Goal: Task Accomplishment & Management: Manage account settings

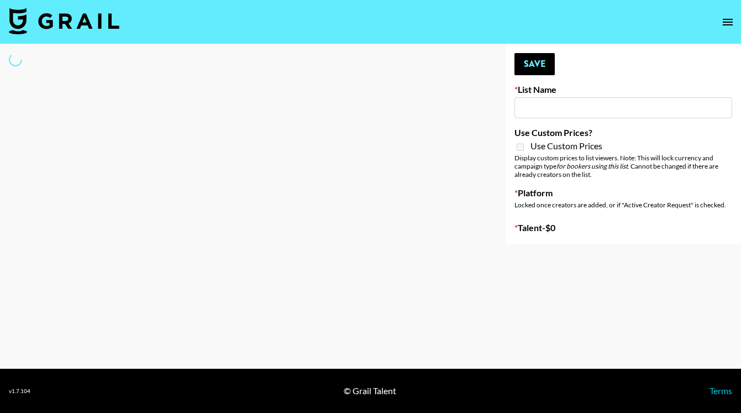
type input "Laundry Day - Supermodel"
select select "Song"
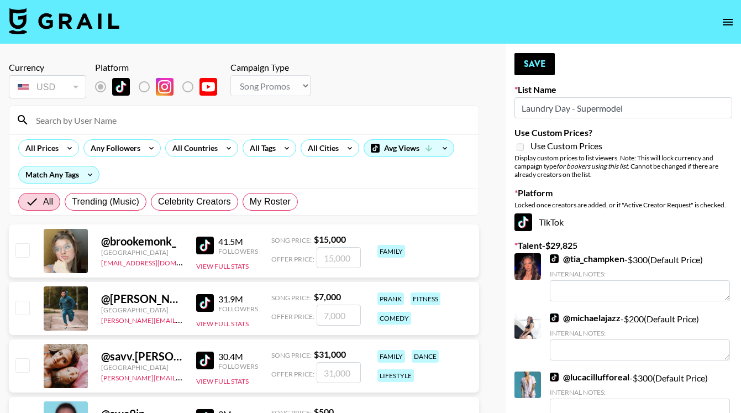
click at [157, 119] on input at bounding box center [250, 120] width 442 height 18
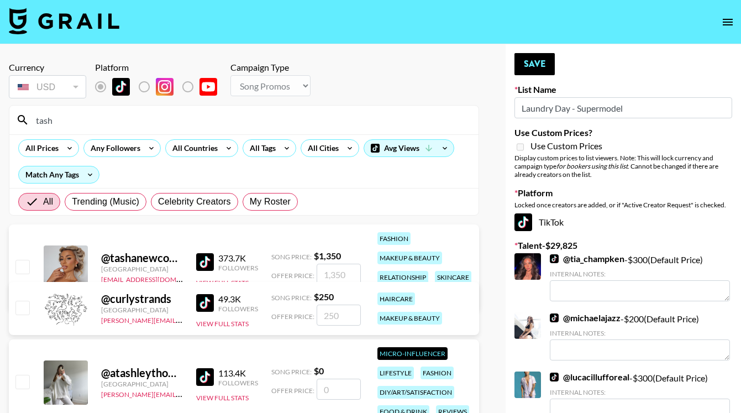
type input "tash"
click at [22, 265] on input "checkbox" at bounding box center [21, 266] width 13 height 13
checkbox input "true"
type input "1350"
click at [86, 118] on input "tash" at bounding box center [250, 120] width 442 height 18
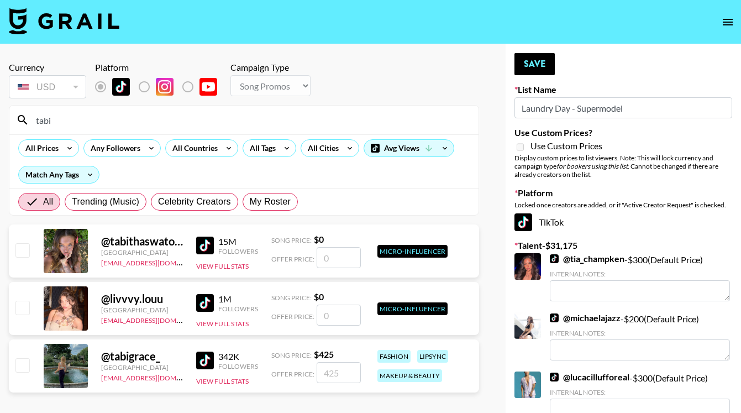
type input "tabi"
click at [20, 366] on input "checkbox" at bounding box center [21, 364] width 13 height 13
checkbox input "true"
type input "425"
click at [531, 68] on button "Save" at bounding box center [534, 64] width 40 height 22
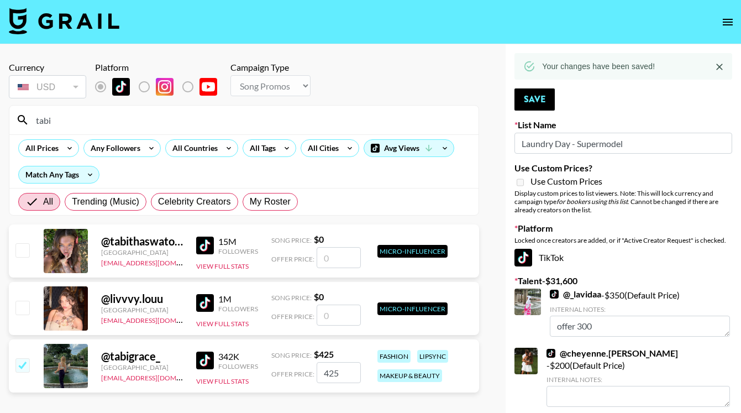
click at [88, 122] on input "tabi" at bounding box center [250, 120] width 442 height 18
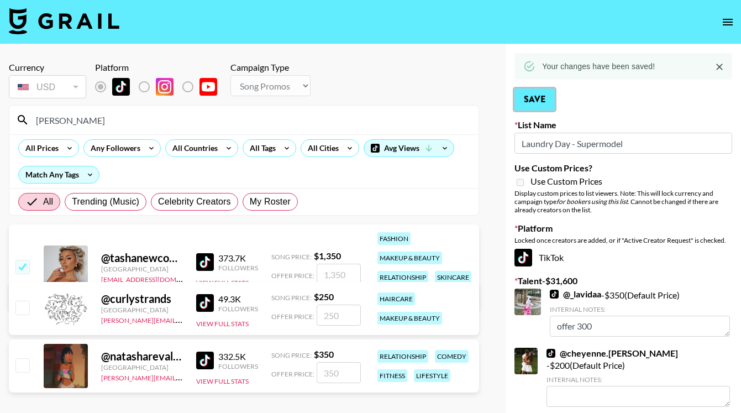
click at [538, 103] on button "Save" at bounding box center [534, 99] width 40 height 22
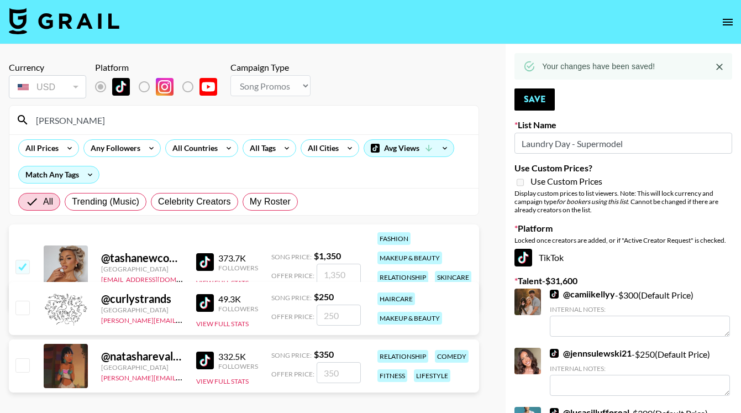
click at [92, 124] on input "[PERSON_NAME]" at bounding box center [250, 120] width 442 height 18
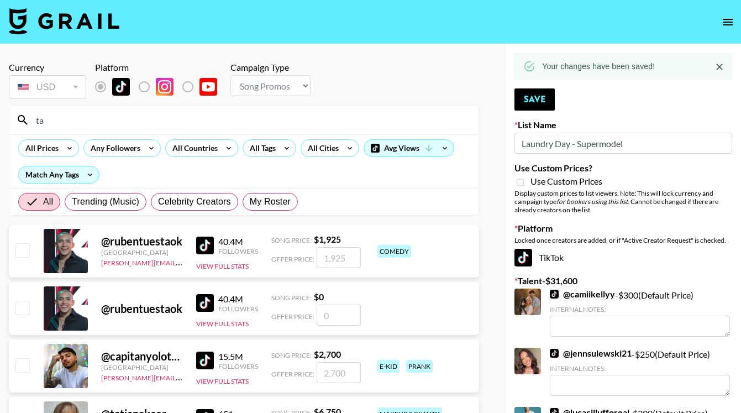
type input "t"
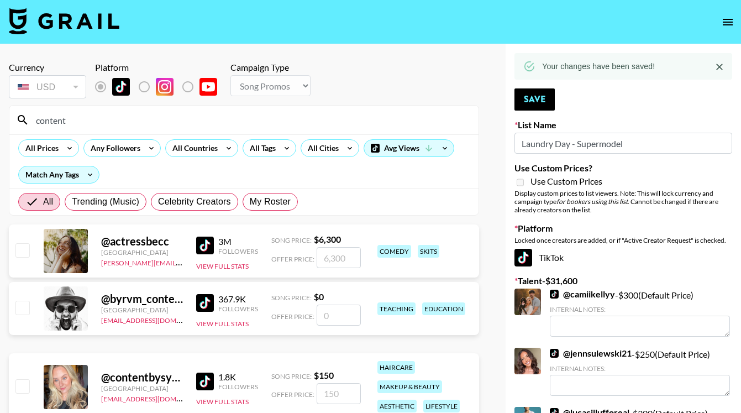
type input "content"
click at [23, 384] on input "checkbox" at bounding box center [21, 385] width 13 height 13
checkbox input "true"
type input "150"
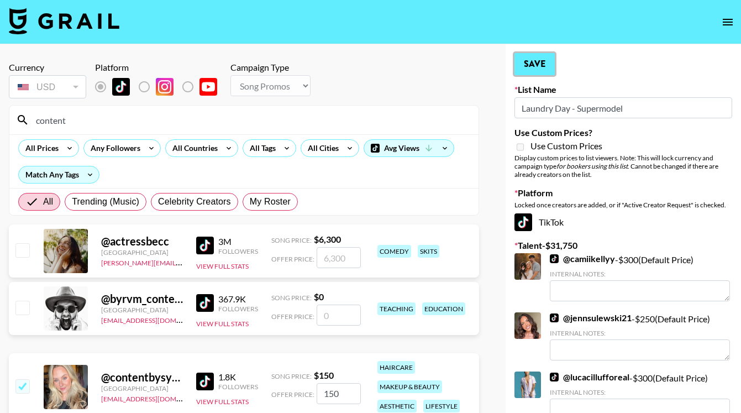
click at [540, 60] on button "Save" at bounding box center [534, 64] width 40 height 22
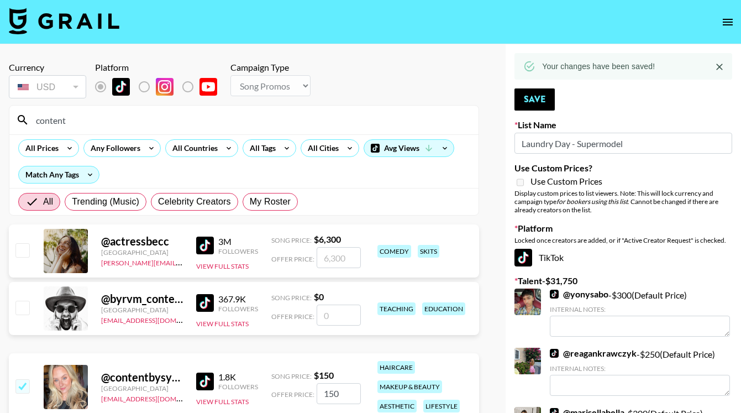
drag, startPoint x: 85, startPoint y: 123, endPoint x: -28, endPoint y: 121, distance: 112.7
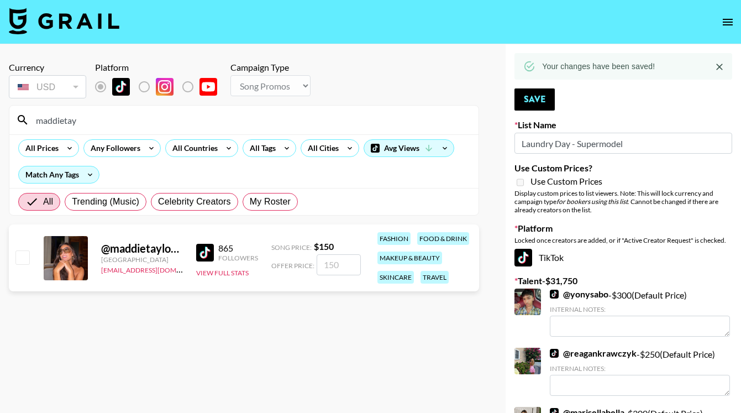
type input "maddietay"
click at [20, 259] on input "checkbox" at bounding box center [21, 256] width 13 height 13
checkbox input "true"
type input "150"
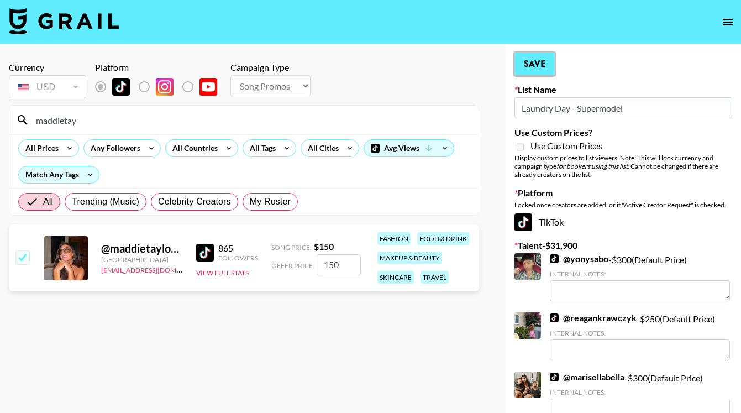
click at [534, 65] on button "Save" at bounding box center [534, 64] width 40 height 22
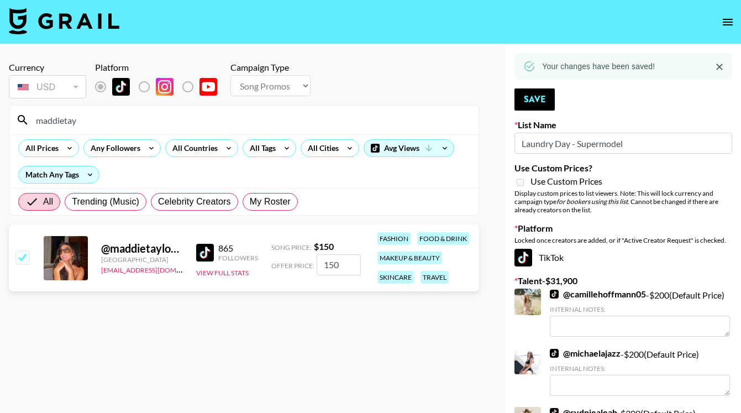
drag, startPoint x: 105, startPoint y: 117, endPoint x: 2, endPoint y: 117, distance: 103.3
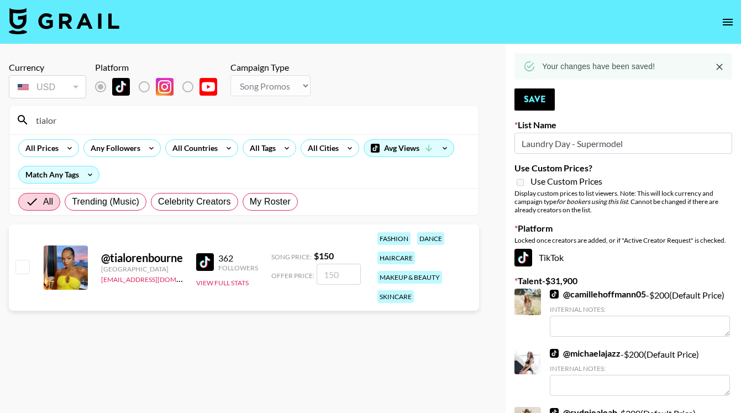
type input "tialor"
click at [25, 265] on input "checkbox" at bounding box center [21, 266] width 13 height 13
checkbox input "true"
type input "150"
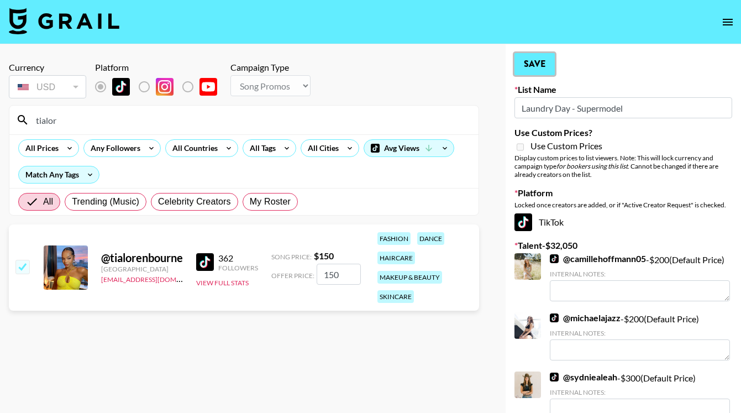
click at [545, 62] on button "Save" at bounding box center [534, 64] width 40 height 22
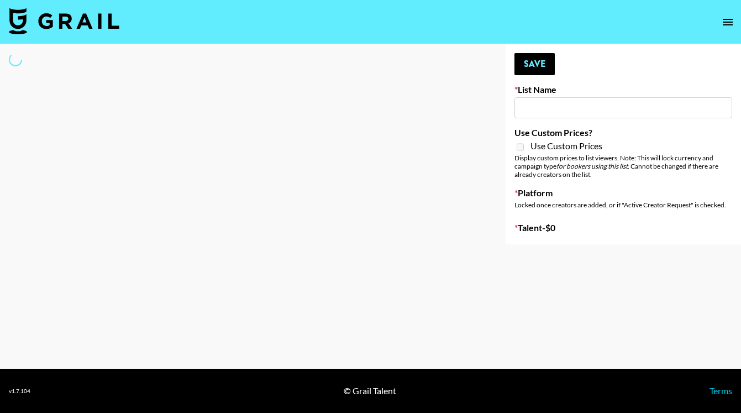
type input "SOS - Jigitz"
select select "Song"
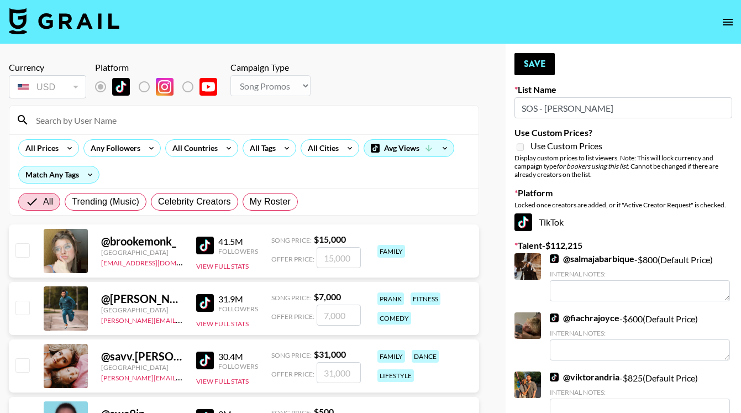
click at [152, 118] on input at bounding box center [250, 120] width 442 height 18
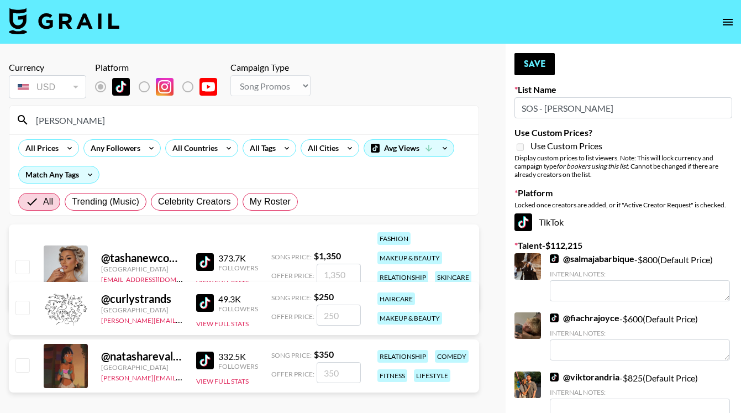
type input "[PERSON_NAME]"
click at [21, 268] on input "checkbox" at bounding box center [21, 266] width 13 height 13
checkbox input "true"
type input "1350"
click at [535, 69] on button "Save" at bounding box center [534, 64] width 40 height 22
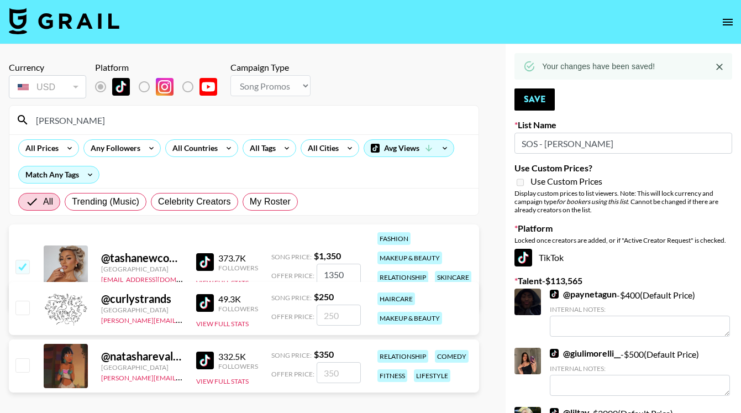
drag, startPoint x: 81, startPoint y: 123, endPoint x: -24, endPoint y: 117, distance: 105.7
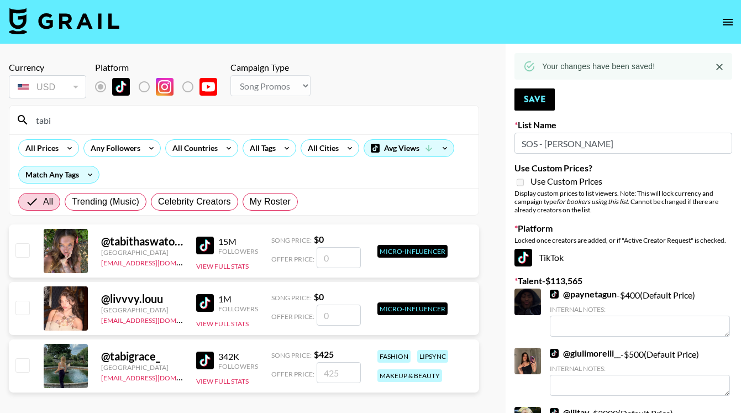
type input "tabi"
click at [24, 368] on input "checkbox" at bounding box center [21, 364] width 13 height 13
checkbox input "true"
type input "425"
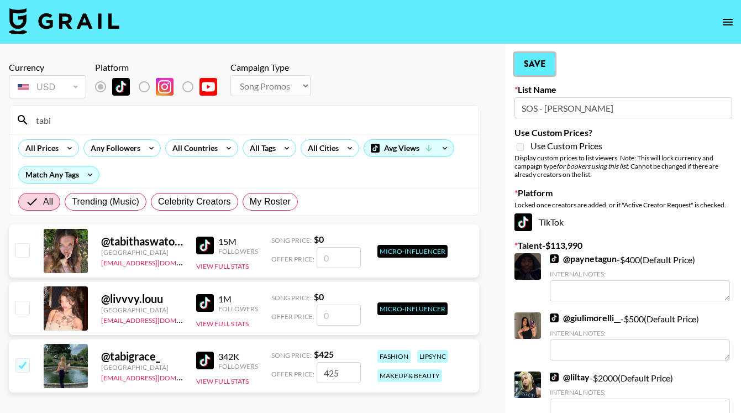
click at [536, 60] on button "Save" at bounding box center [534, 64] width 40 height 22
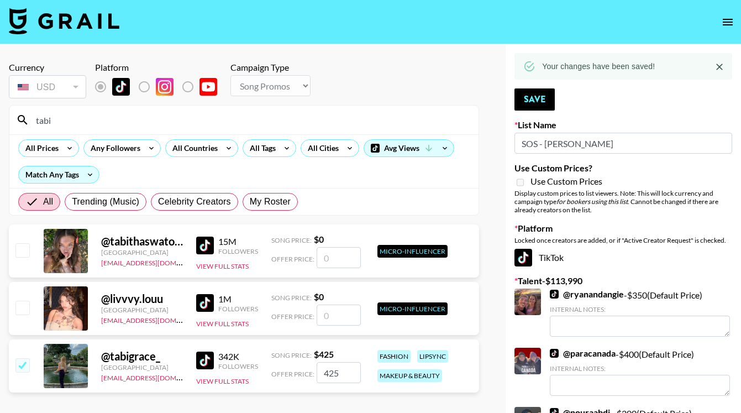
drag, startPoint x: 73, startPoint y: 120, endPoint x: -4, endPoint y: 120, distance: 77.3
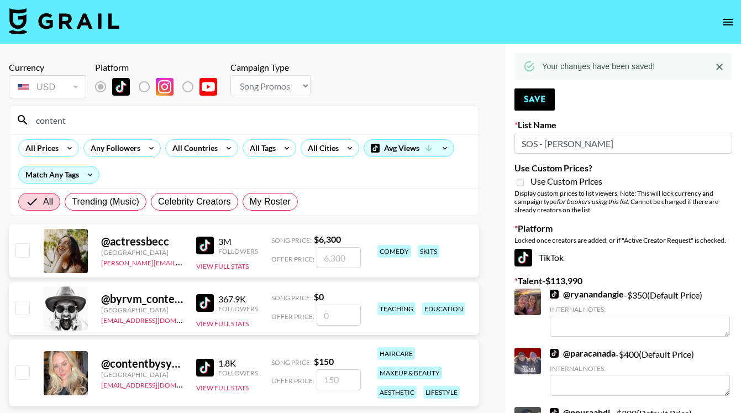
type input "content"
click at [25, 373] on input "checkbox" at bounding box center [21, 371] width 13 height 13
checkbox input "true"
type input "150"
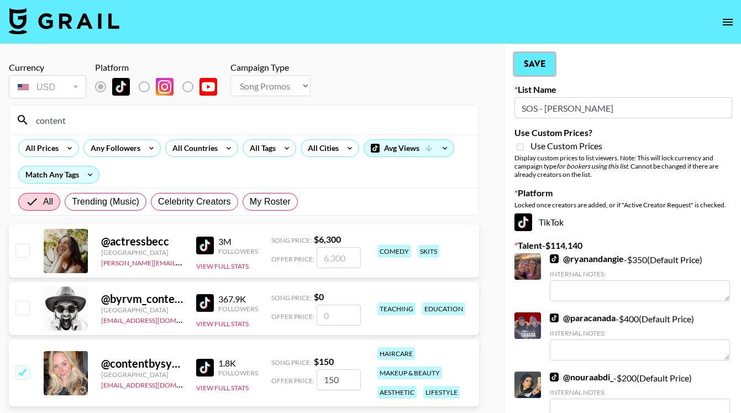
click at [537, 59] on button "Save" at bounding box center [534, 64] width 40 height 22
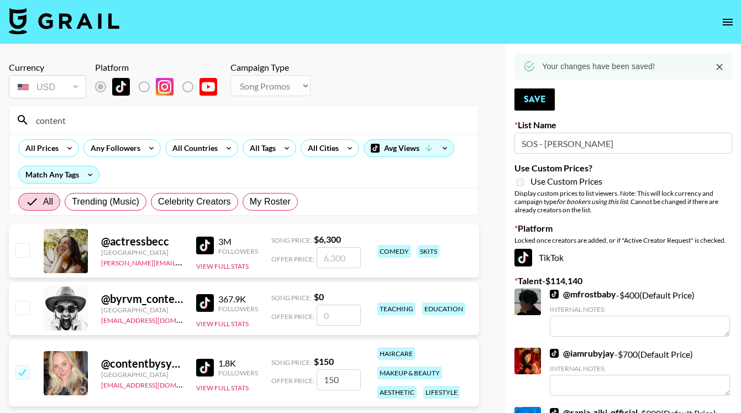
drag, startPoint x: 95, startPoint y: 124, endPoint x: -6, endPoint y: 124, distance: 100.5
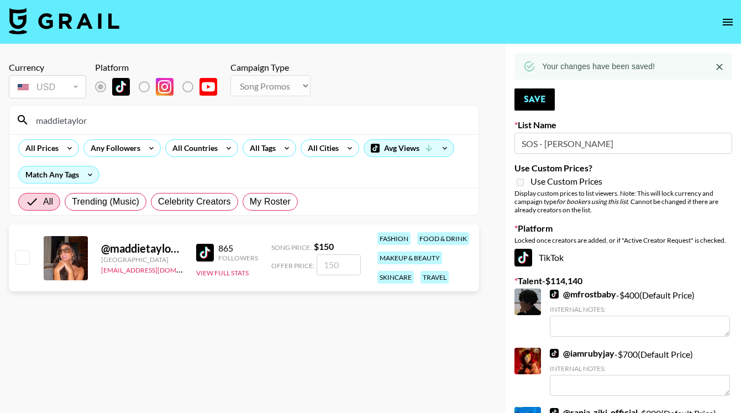
type input "maddietaylor"
click at [26, 254] on input "checkbox" at bounding box center [21, 256] width 13 height 13
checkbox input "true"
type input "150"
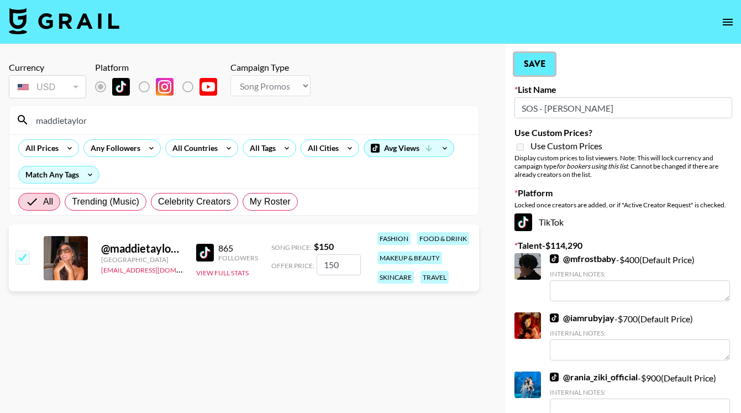
click at [528, 70] on button "Save" at bounding box center [534, 64] width 40 height 22
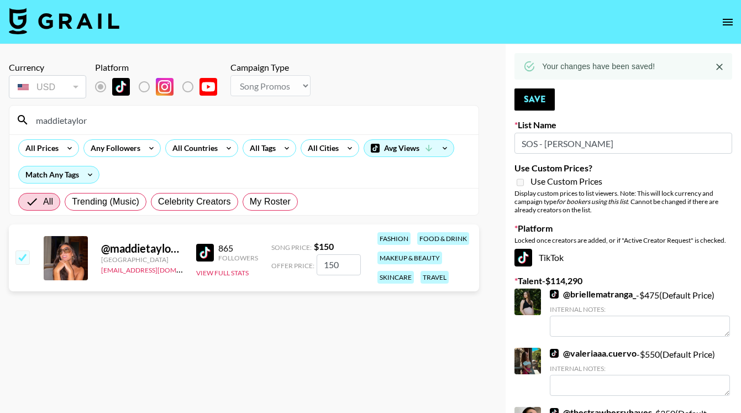
drag, startPoint x: 106, startPoint y: 124, endPoint x: -25, endPoint y: 121, distance: 130.9
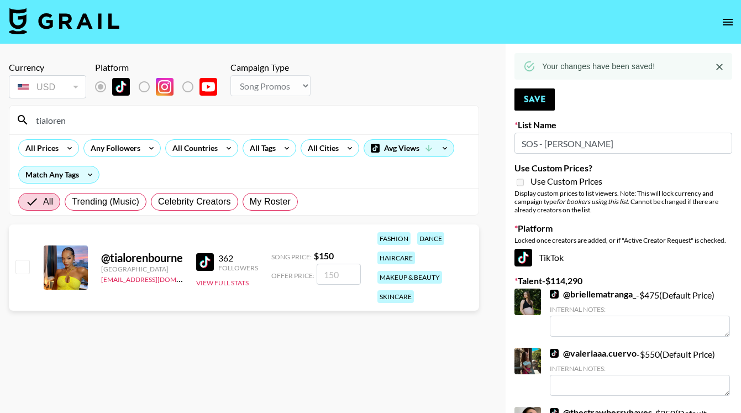
type input "tialoren"
click at [30, 264] on div at bounding box center [21, 267] width 17 height 19
click at [23, 266] on input "checkbox" at bounding box center [21, 266] width 13 height 13
checkbox input "true"
type input "150"
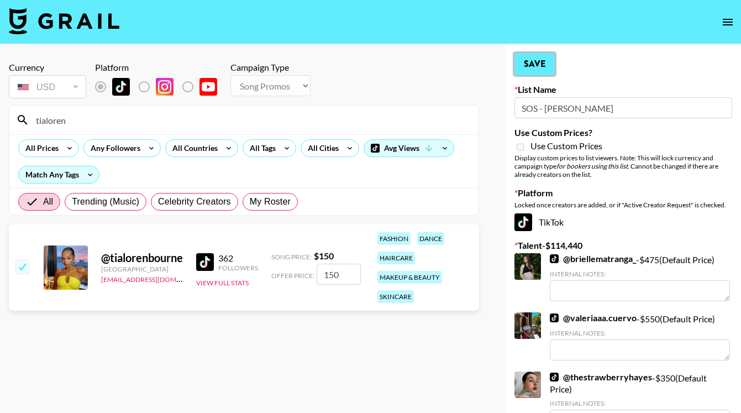
click at [540, 71] on button "Save" at bounding box center [534, 64] width 40 height 22
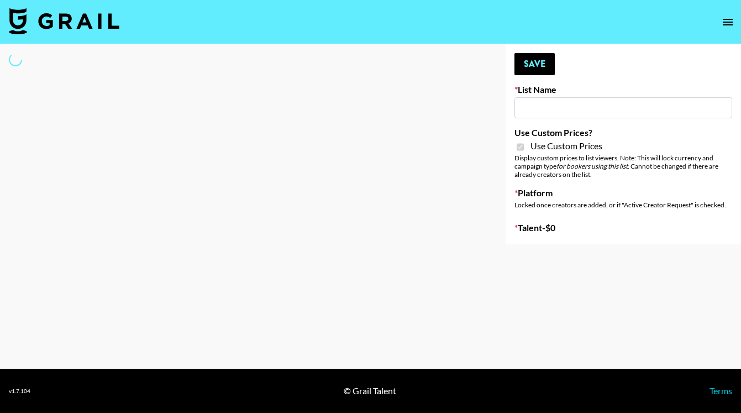
type input "Foreo Q4"
checkbox input "true"
select select "Song"
type input "Foreo Q4"
checkbox input "true"
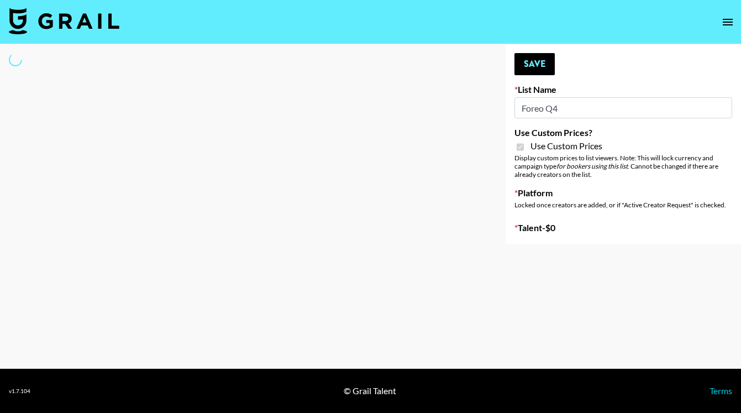
select select "Song"
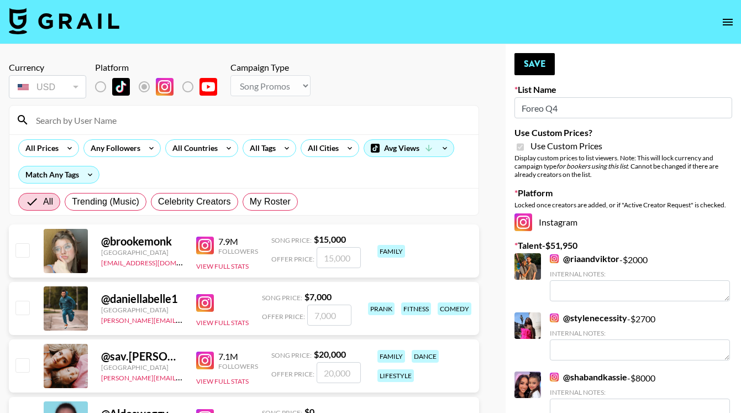
click at [120, 122] on input at bounding box center [250, 120] width 442 height 18
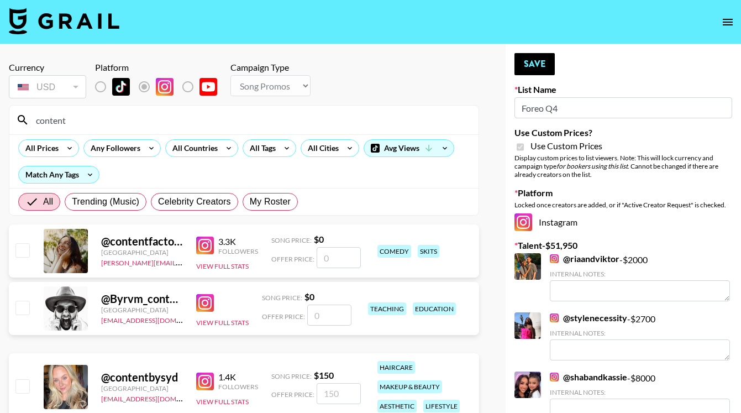
type input "content"
click at [20, 385] on input "checkbox" at bounding box center [21, 385] width 13 height 13
checkbox input "true"
type input "150"
click at [527, 65] on button "Save" at bounding box center [534, 64] width 40 height 22
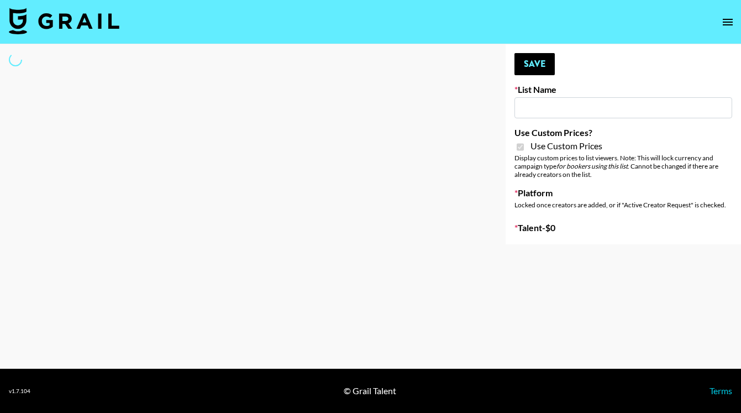
type input "FlexiSpot (Japanese Joinery Bed)"
checkbox input "true"
select select "Brand"
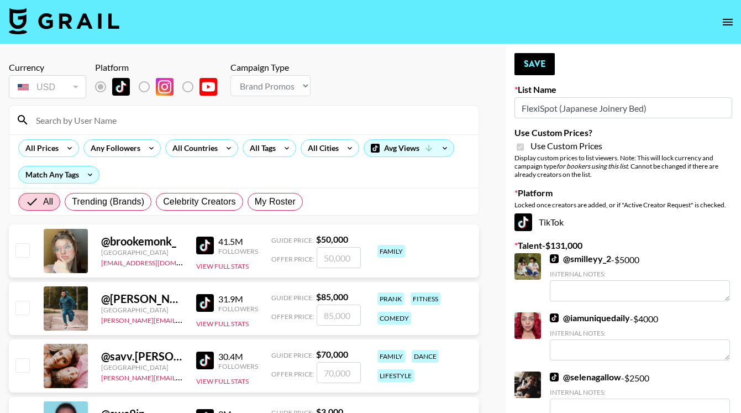
click at [162, 125] on input at bounding box center [250, 120] width 442 height 18
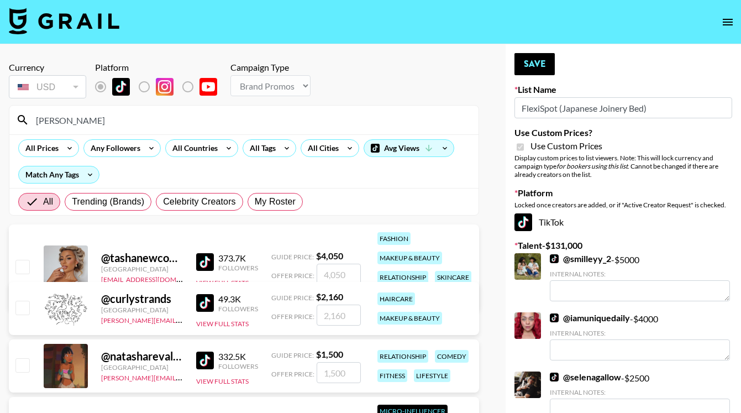
type input "[PERSON_NAME]"
click at [21, 270] on input "checkbox" at bounding box center [21, 266] width 13 height 13
checkbox input "true"
type input "4050"
click at [539, 61] on button "Save" at bounding box center [534, 64] width 40 height 22
